Goal: Transaction & Acquisition: Obtain resource

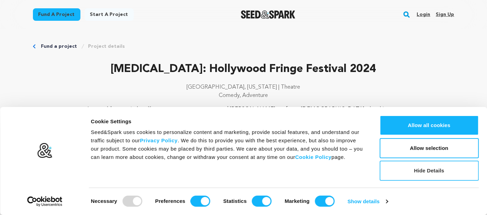
click at [414, 168] on button "Hide Details" at bounding box center [429, 171] width 99 height 20
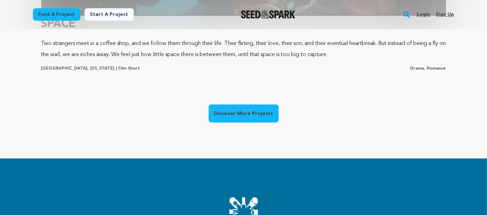
scroll to position [539, 0]
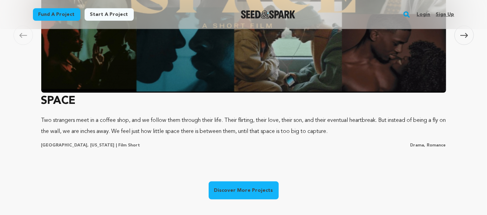
click at [240, 182] on link "Discover More Projects" at bounding box center [244, 191] width 70 height 18
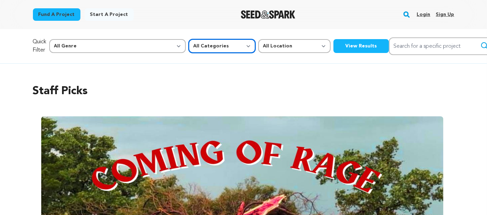
click at [192, 39] on select "All Categories Film Feature Film Short Series Music Video Comics Artist Residen…" at bounding box center [222, 46] width 67 height 14
click at [281, 83] on h2 "Staff Picks" at bounding box center [244, 91] width 422 height 17
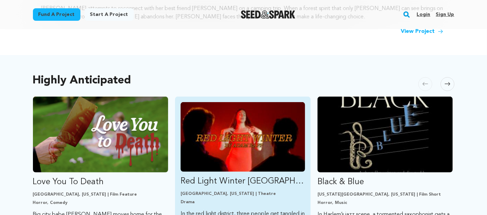
scroll to position [308, 0]
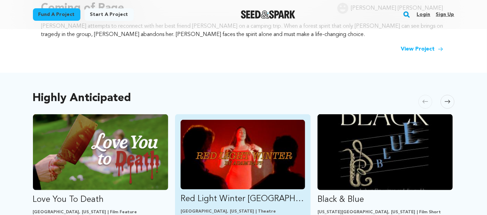
click at [240, 120] on img "Fund Red Light Winter Los Angeles" at bounding box center [243, 155] width 125 height 70
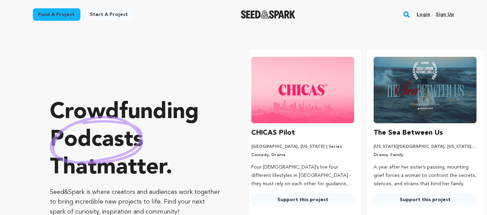
scroll to position [0, 131]
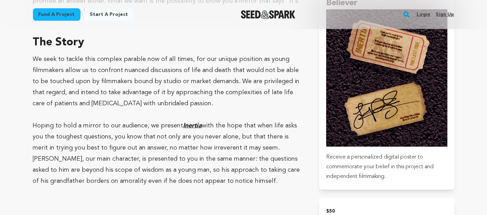
scroll to position [385, 0]
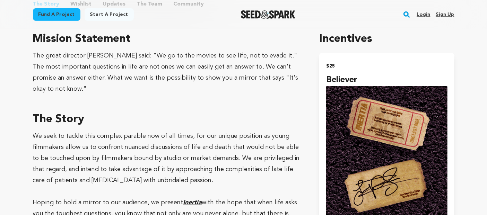
click at [202, 200] on u "Inertia" at bounding box center [192, 203] width 19 height 6
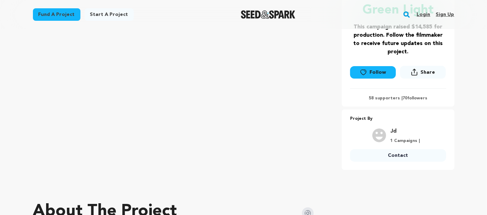
scroll to position [77, 0]
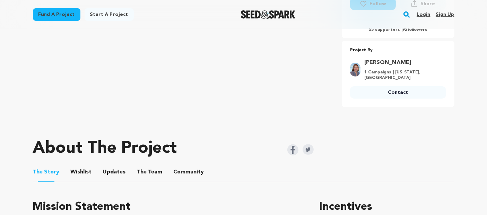
scroll to position [154, 0]
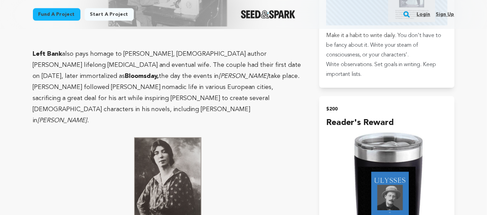
scroll to position [925, 0]
